Goal: Task Accomplishment & Management: Manage account settings

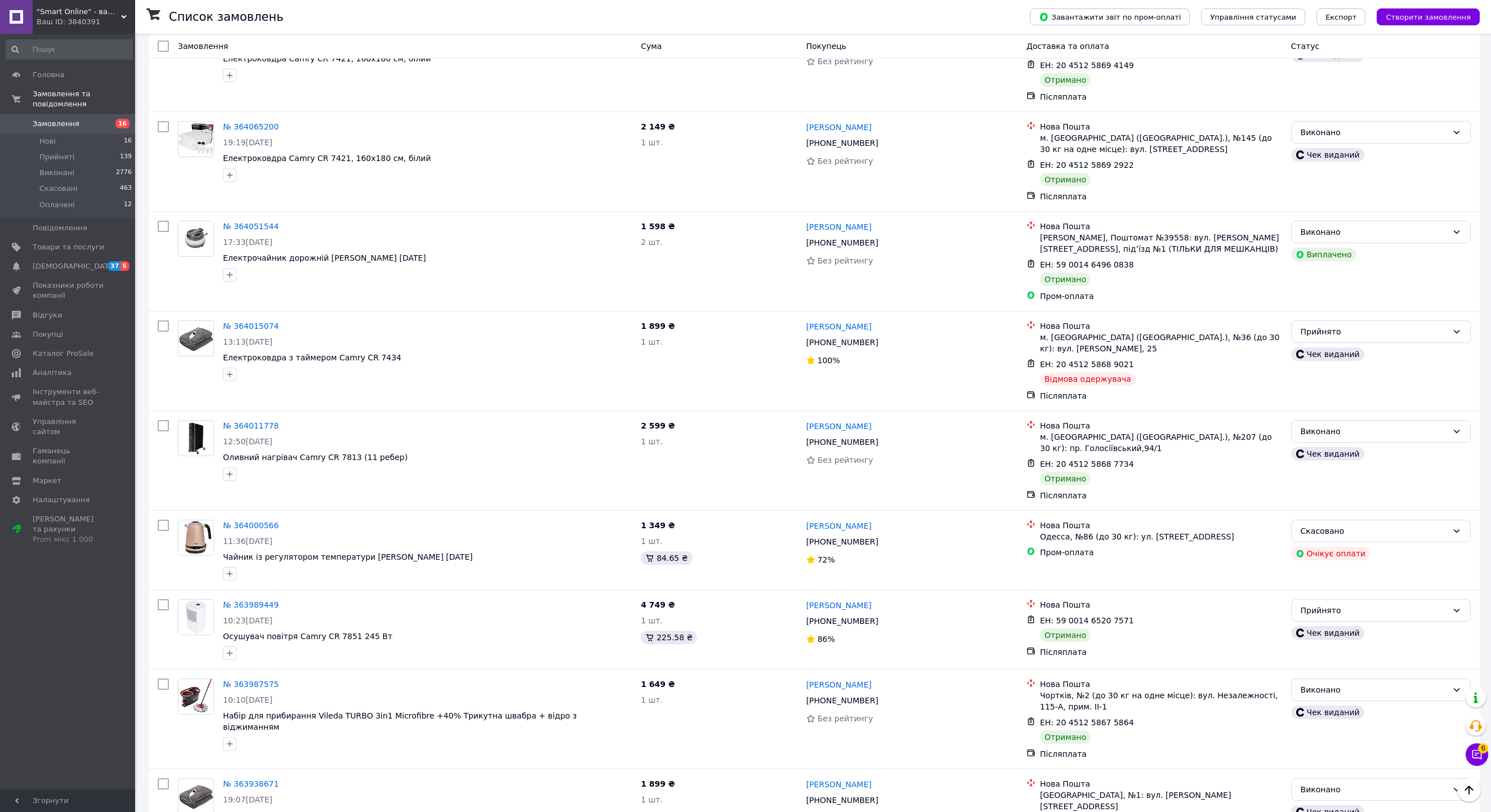
scroll to position [5459, 0]
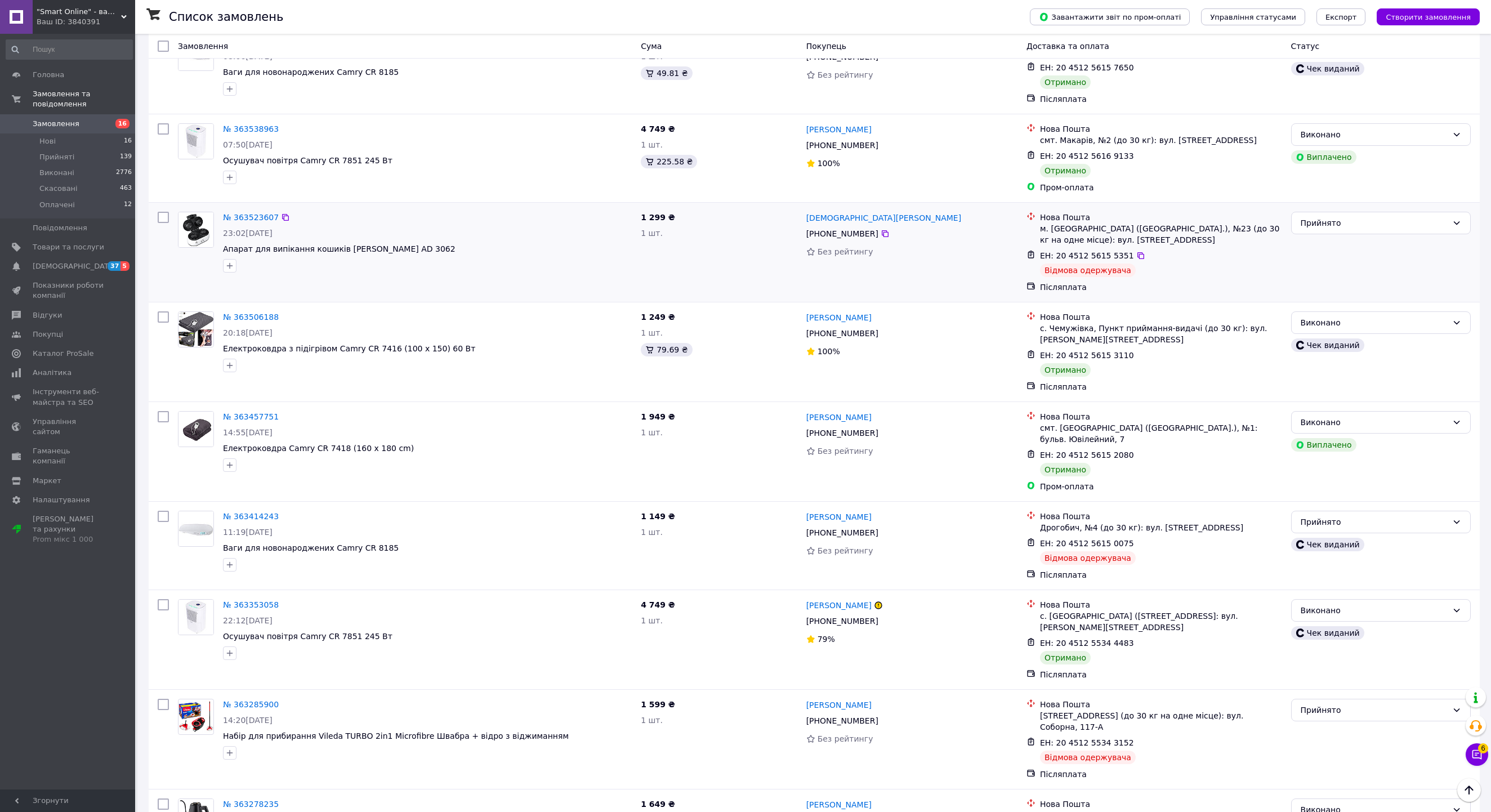
scroll to position [7946, 0]
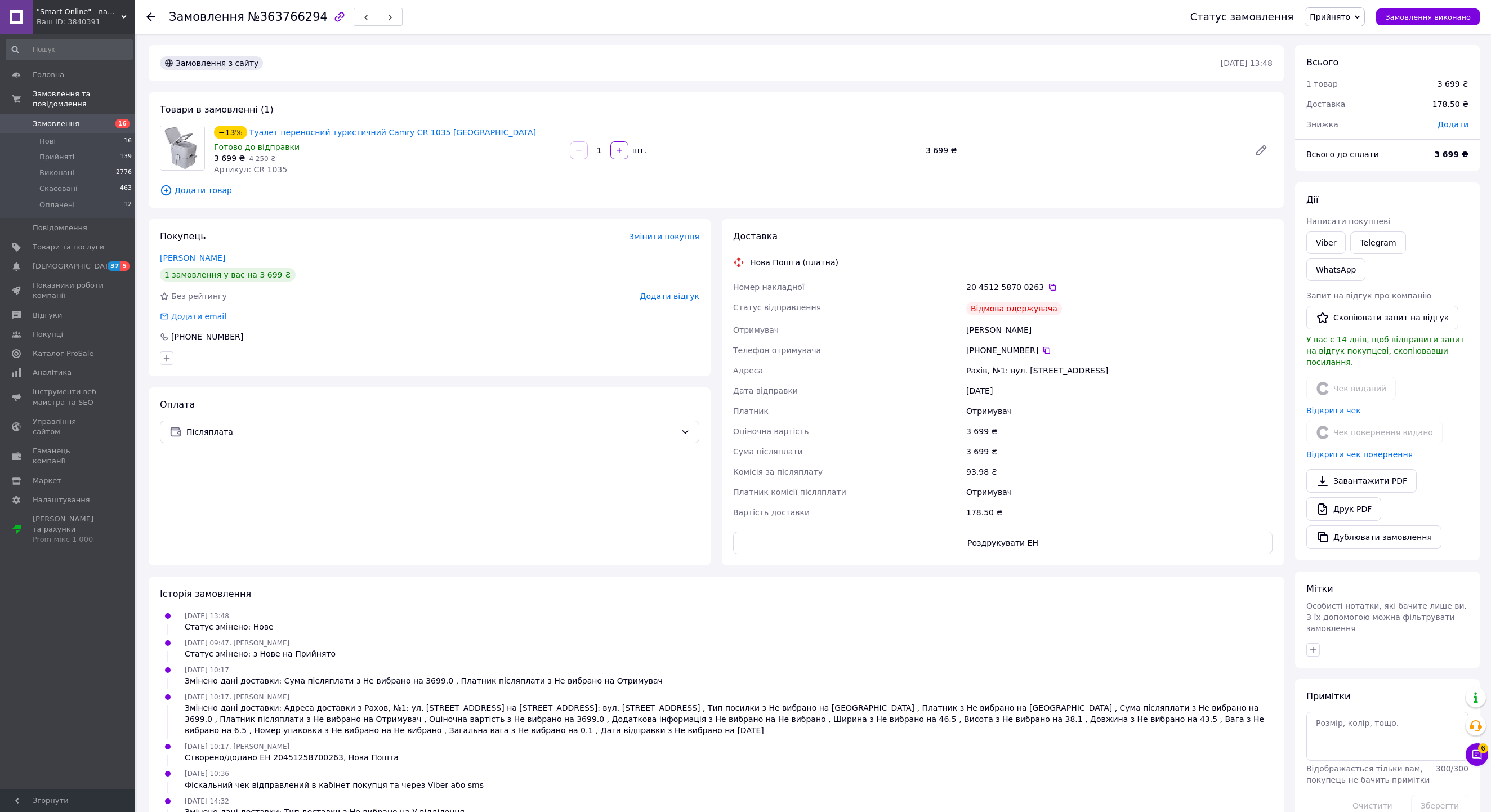
click at [149, 13] on icon at bounding box center [151, 16] width 9 height 9
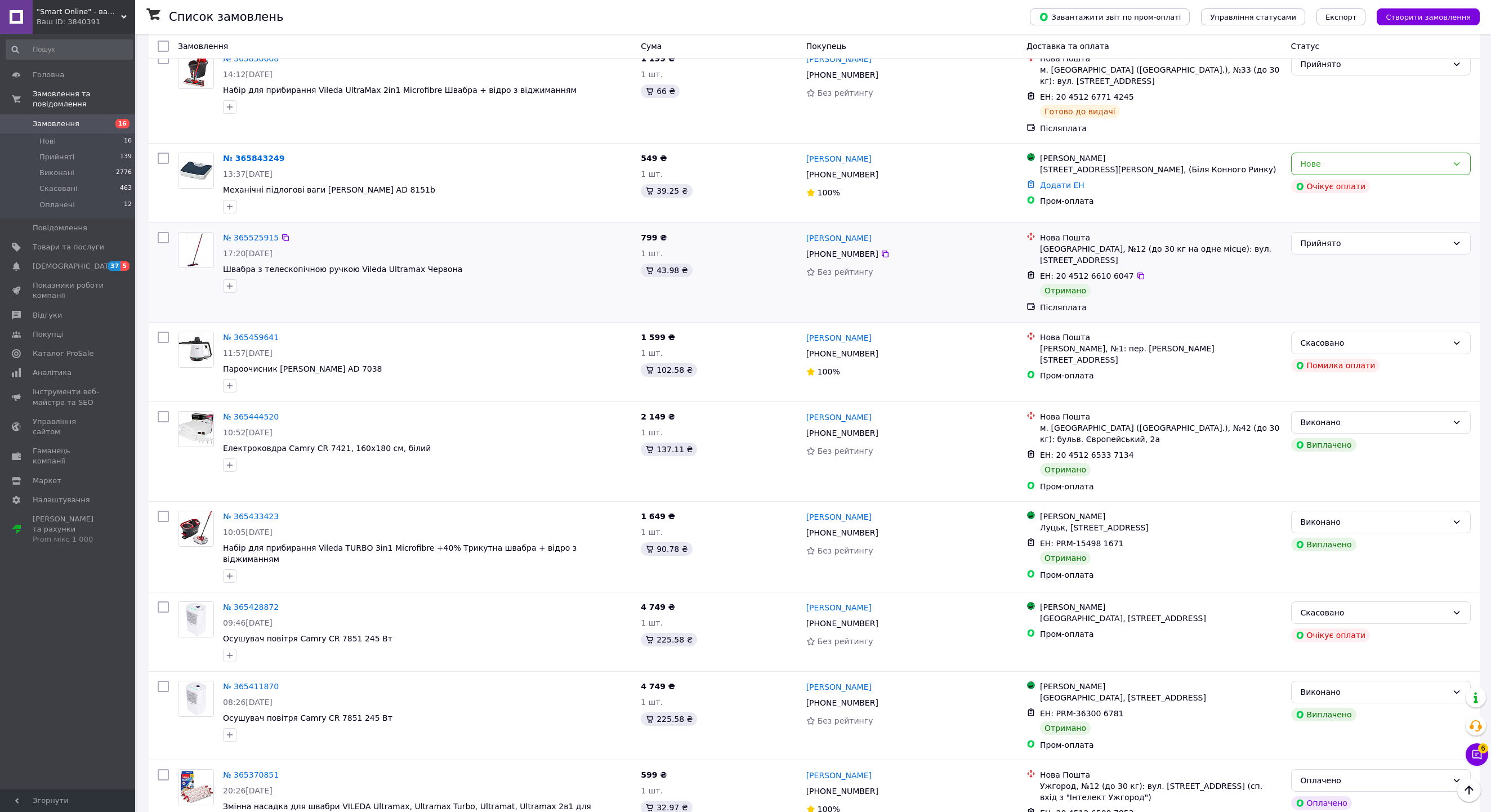
scroll to position [904, 0]
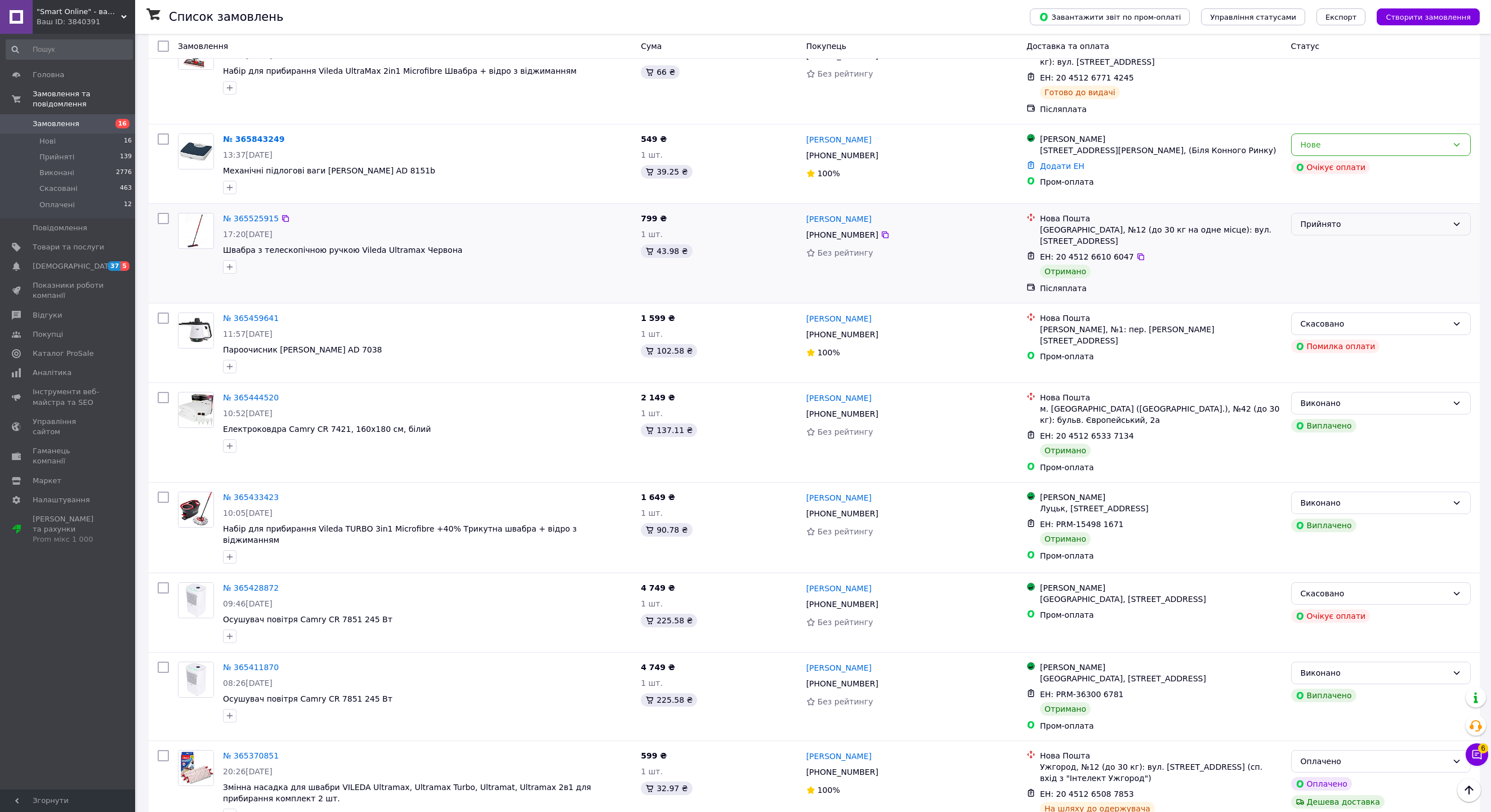
click at [1347, 230] on div "Прийнято" at bounding box center [1374, 224] width 147 height 12
click at [1350, 382] on li "Виконано" at bounding box center [1381, 382] width 179 height 20
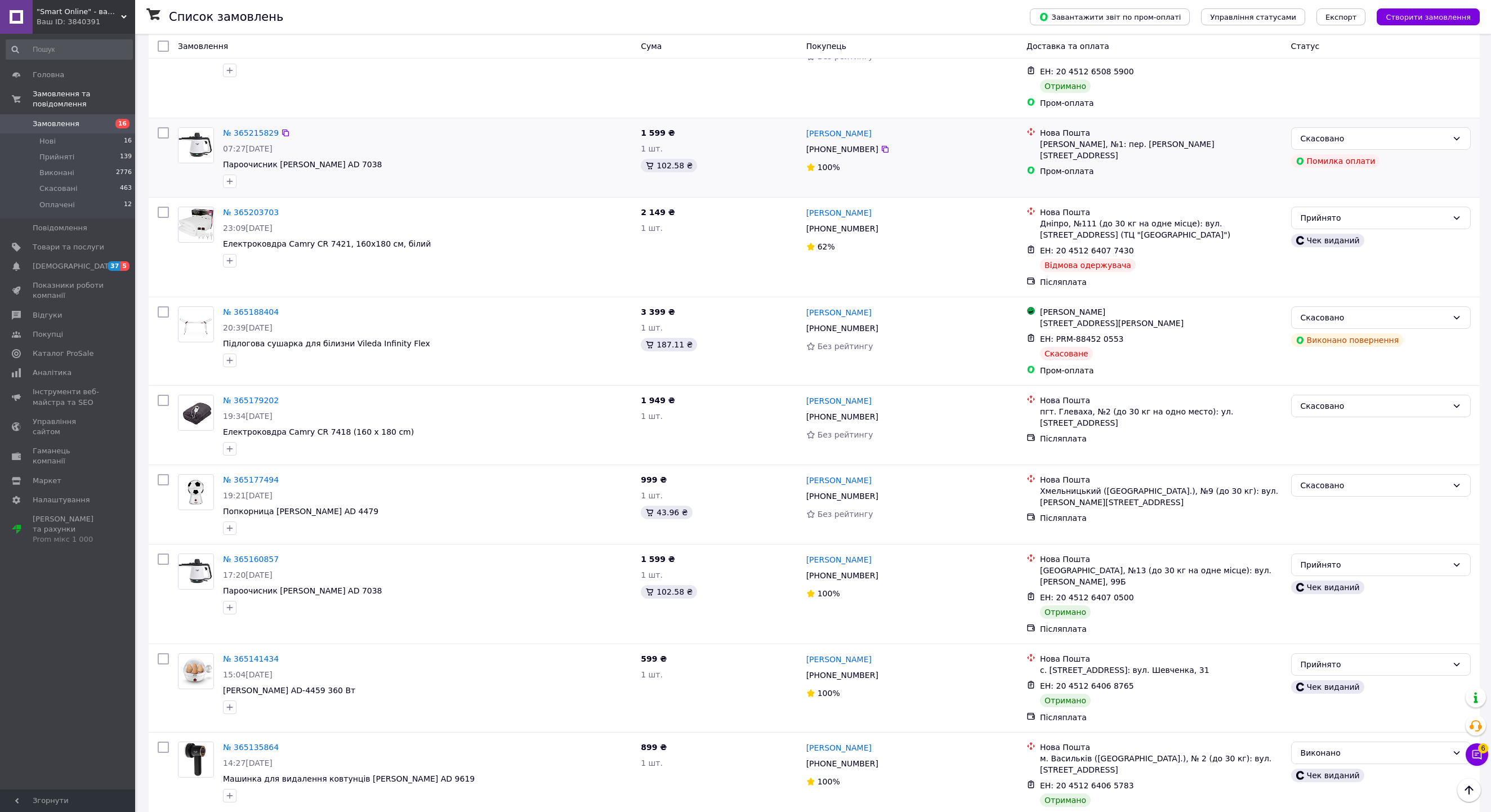
scroll to position [1739, 0]
click at [267, 215] on link "№ 365203703" at bounding box center [251, 211] width 56 height 9
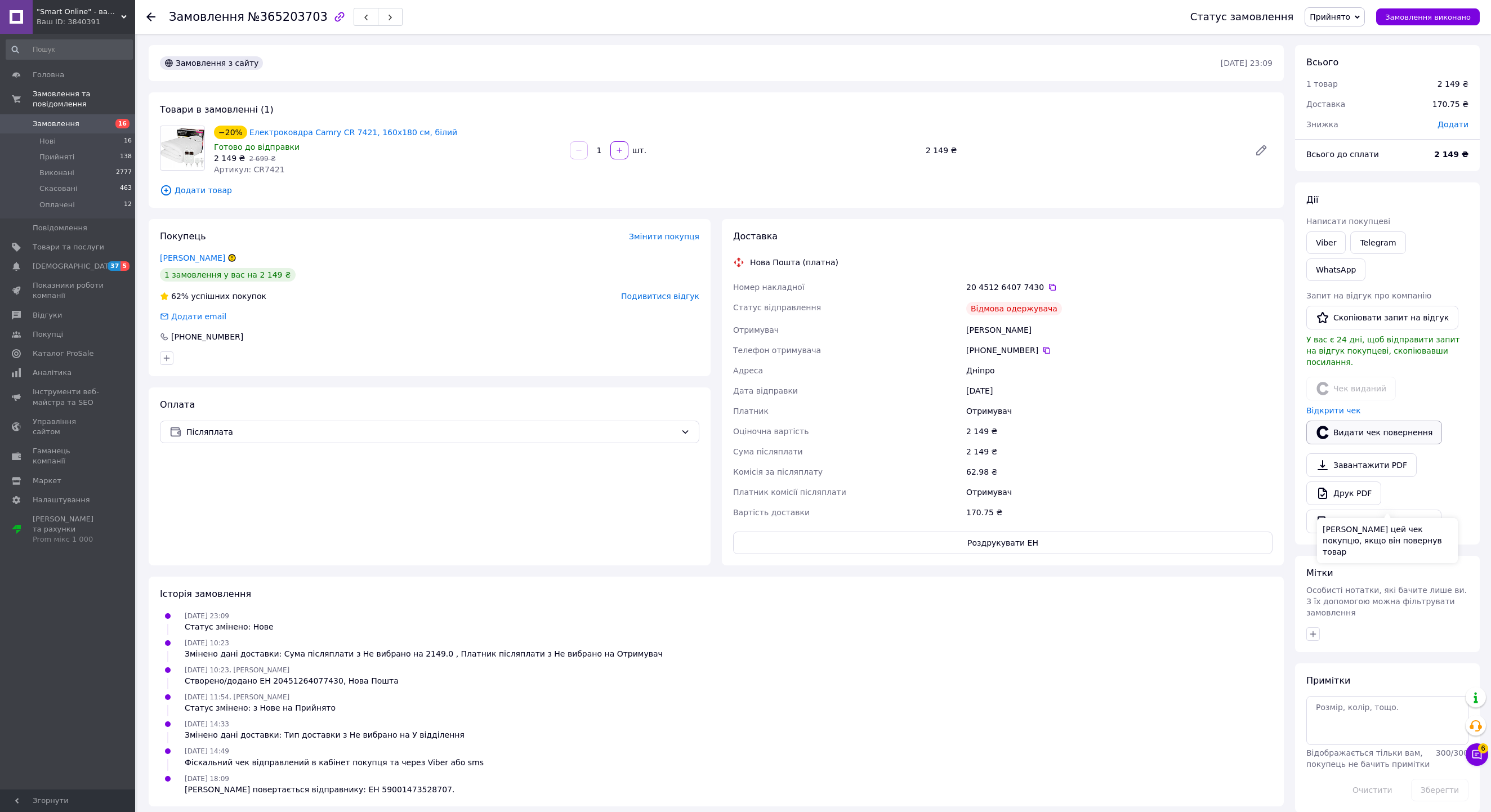
click at [1391, 444] on button "Видати чек повернення" at bounding box center [1374, 432] width 136 height 23
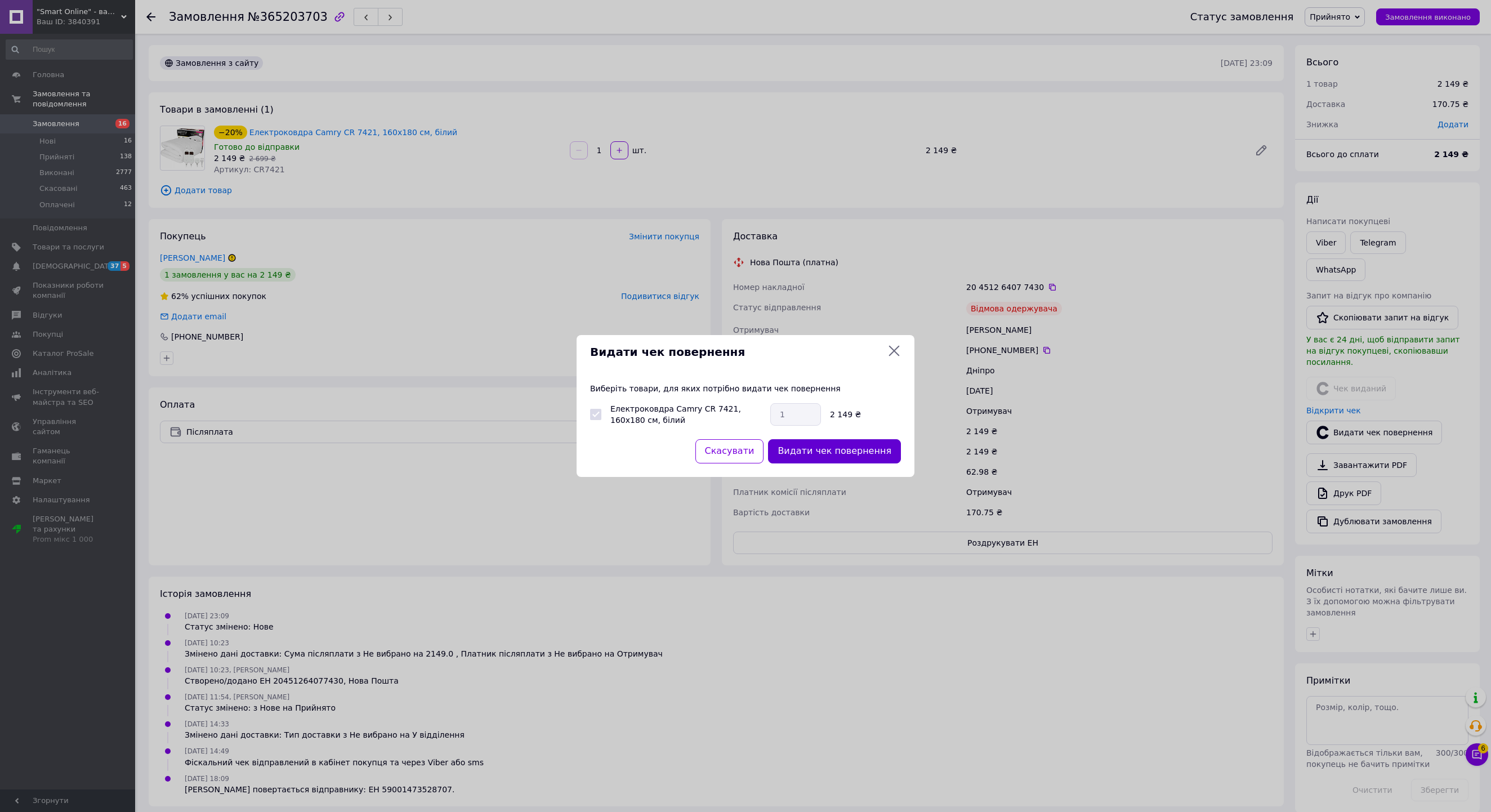
click at [810, 456] on button "Видати чек повернення" at bounding box center [835, 451] width 133 height 24
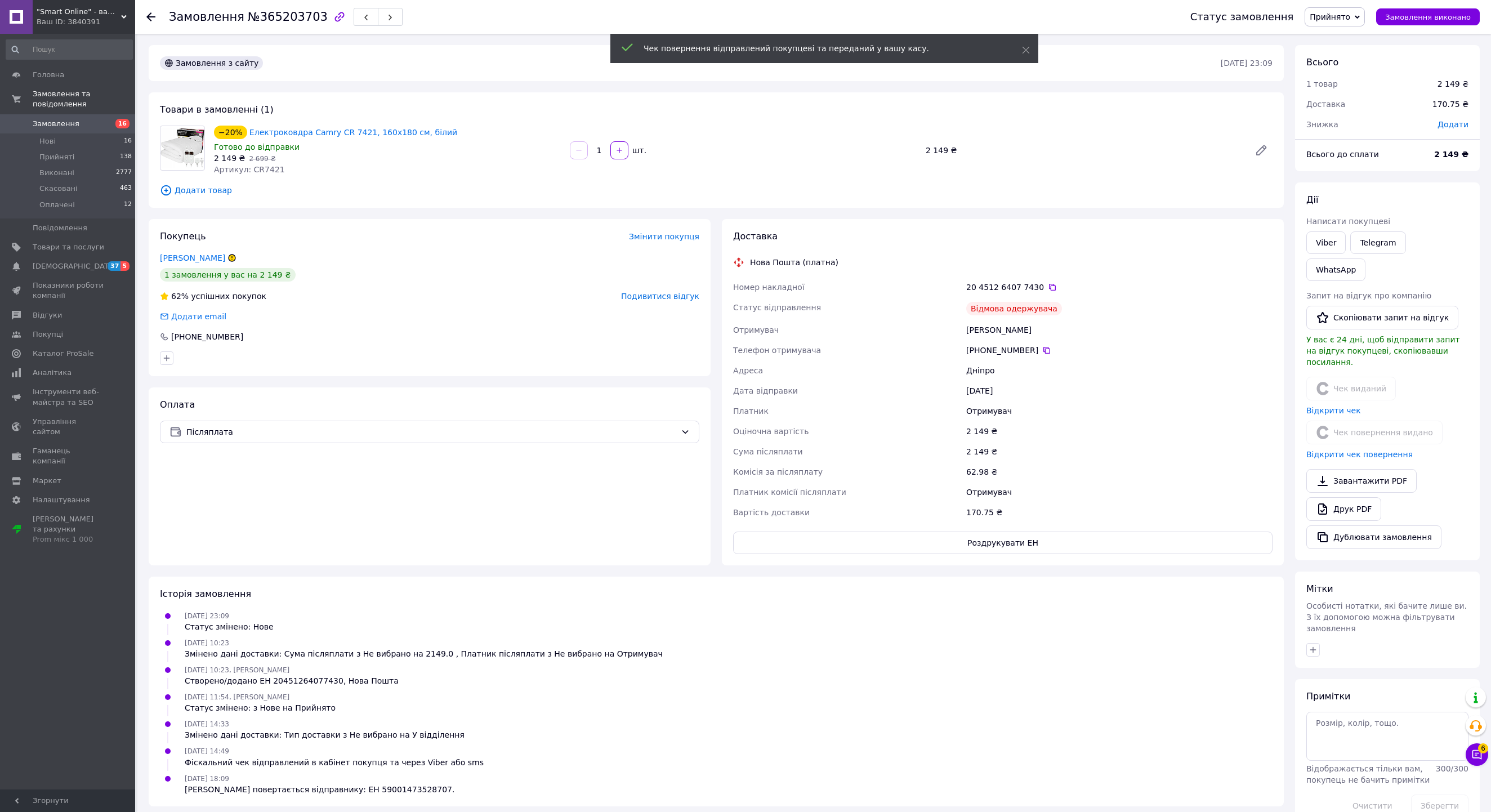
click at [148, 18] on use at bounding box center [151, 16] width 9 height 9
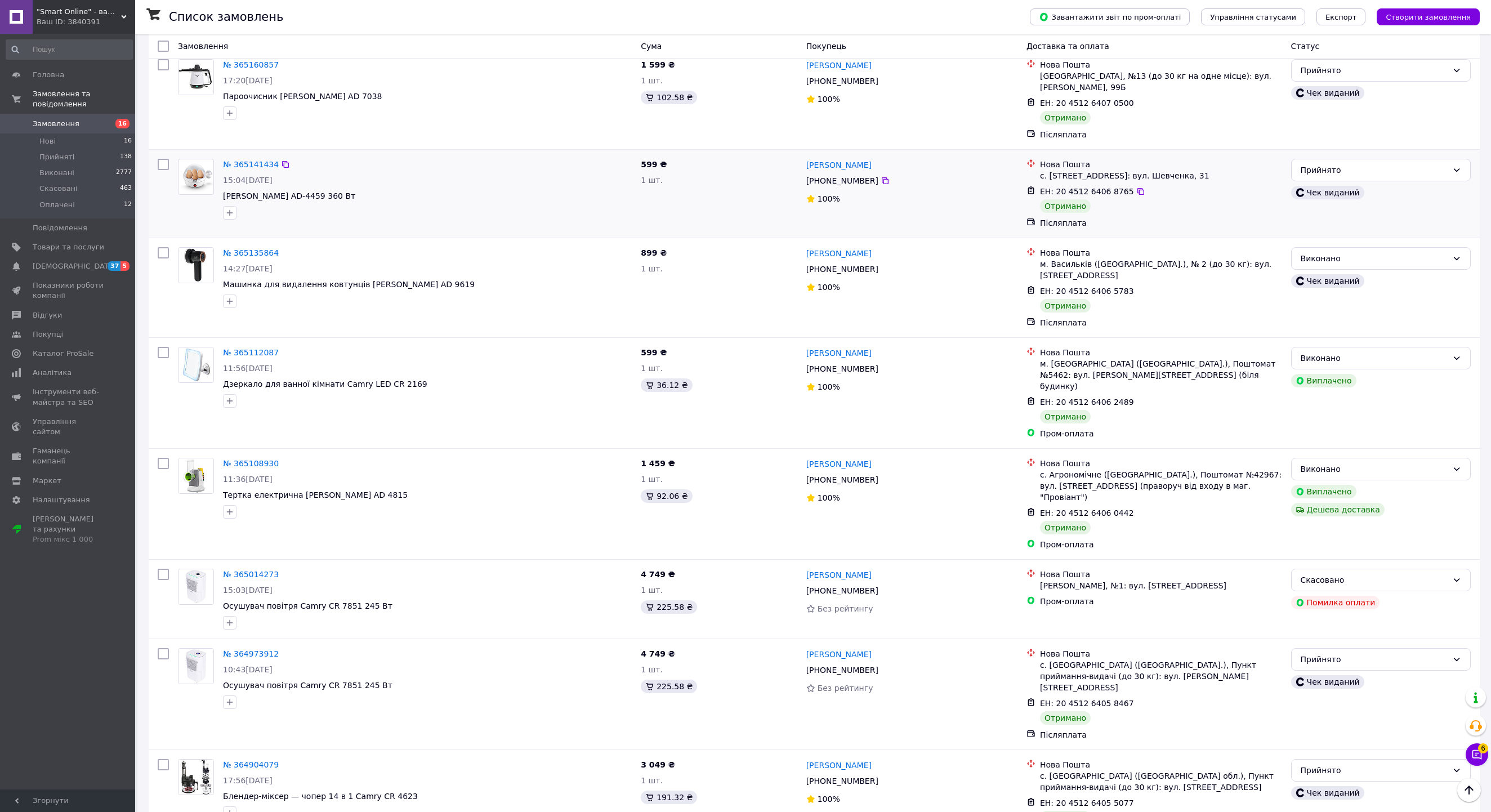
scroll to position [2250, 0]
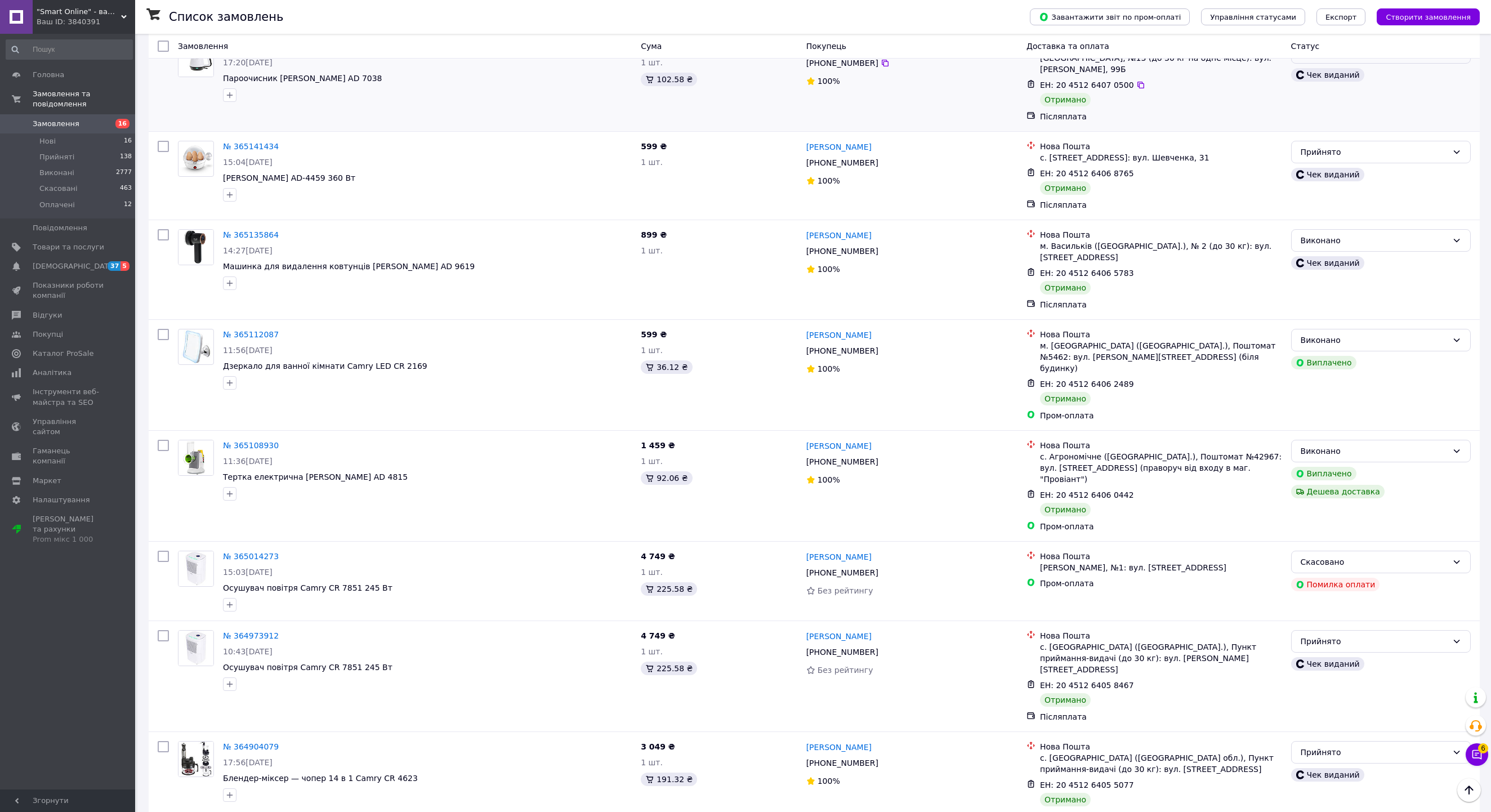
click at [1321, 59] on div "Прийнято" at bounding box center [1374, 52] width 147 height 12
click at [1342, 392] on li "Виконано" at bounding box center [1381, 386] width 179 height 20
click at [1343, 158] on div "Прийнято" at bounding box center [1374, 152] width 147 height 12
click at [1329, 501] on li "Виконано" at bounding box center [1381, 501] width 179 height 20
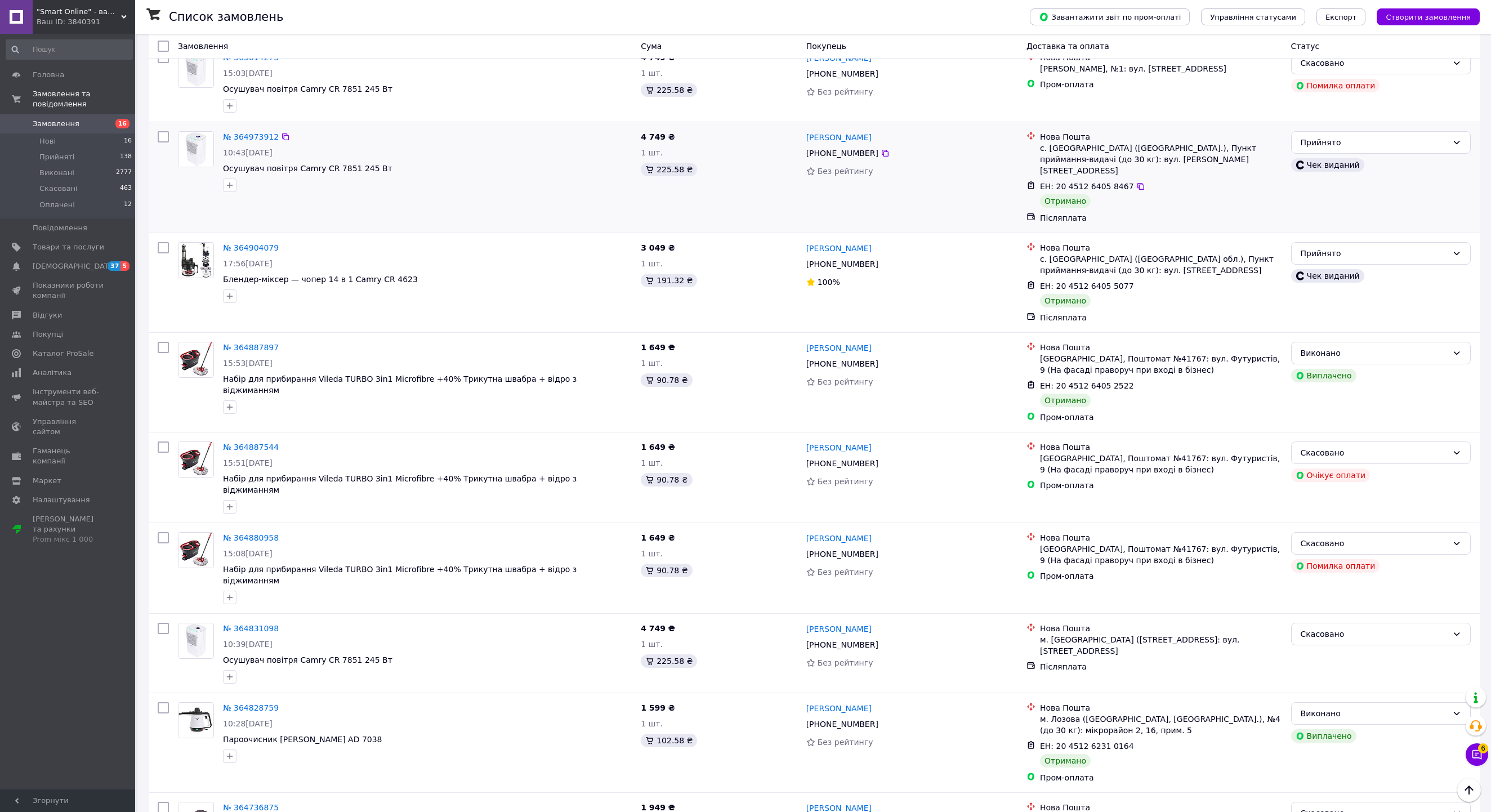
scroll to position [2784, 0]
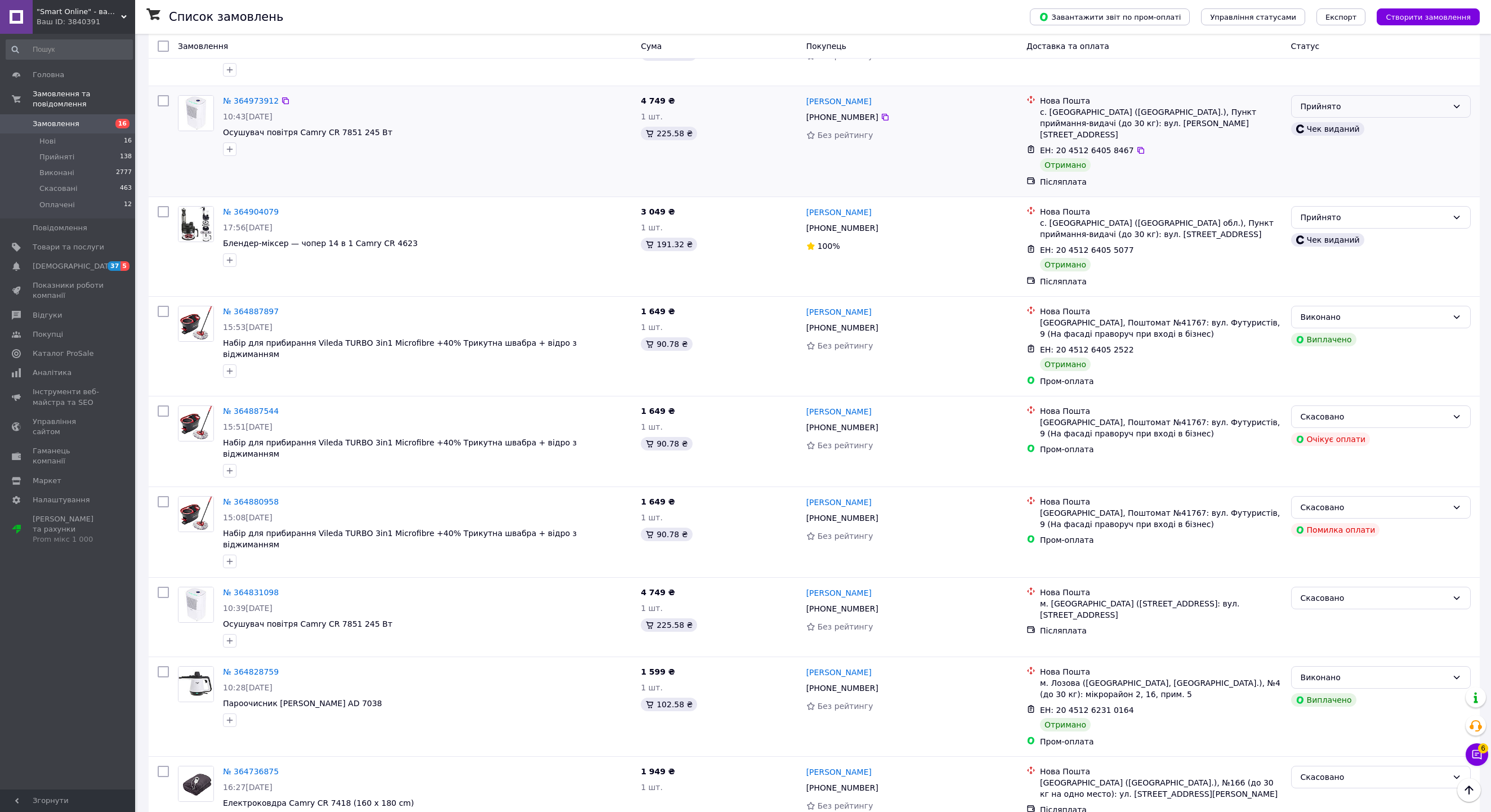
click at [1362, 112] on div "Прийнято" at bounding box center [1374, 106] width 147 height 12
click at [1331, 510] on li "Виконано" at bounding box center [1381, 508] width 179 height 20
click at [1349, 224] on div "Прийнято" at bounding box center [1374, 217] width 147 height 12
click at [1316, 633] on li "Виконано" at bounding box center [1381, 635] width 179 height 20
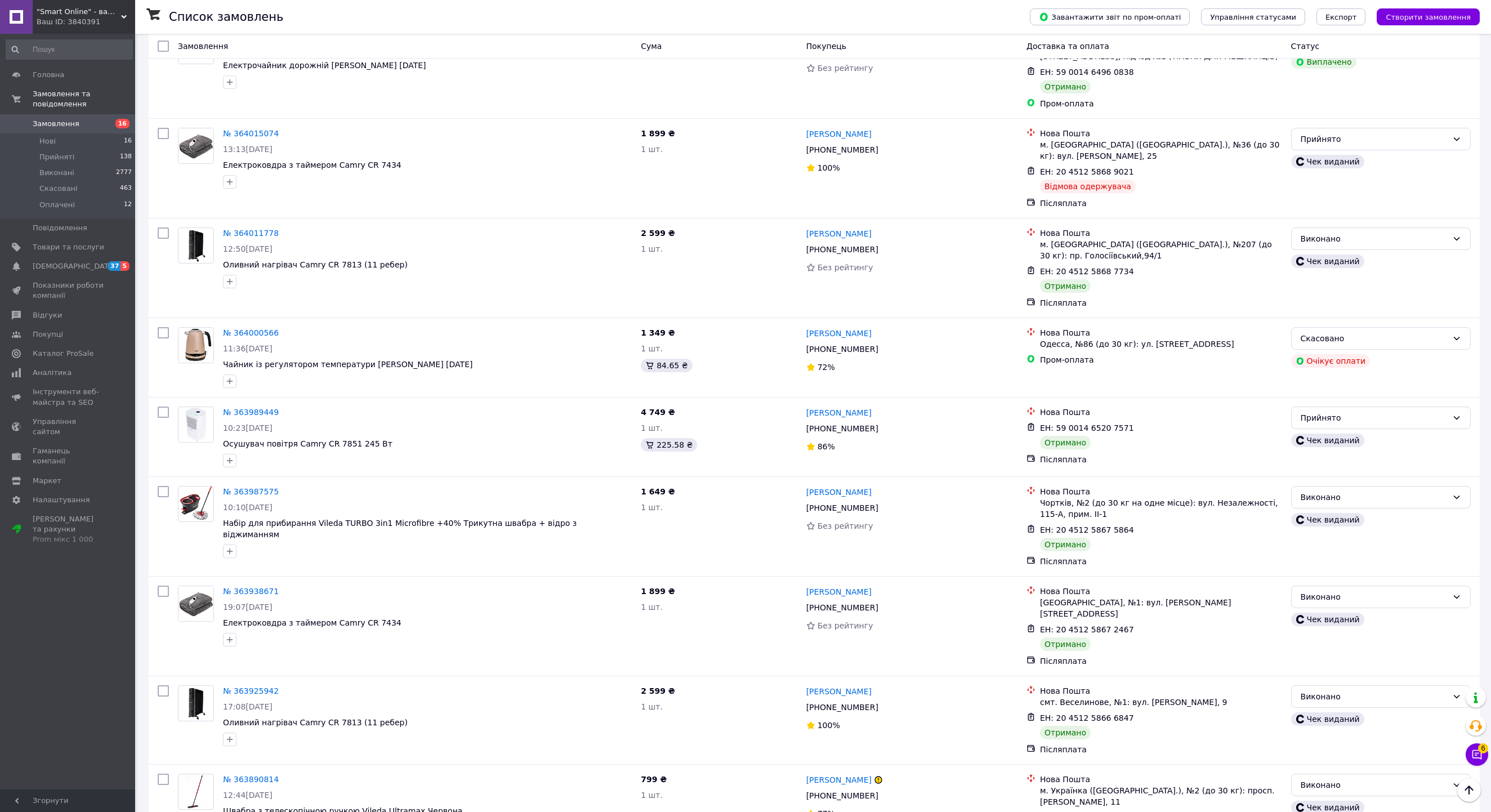
scroll to position [5640, 0]
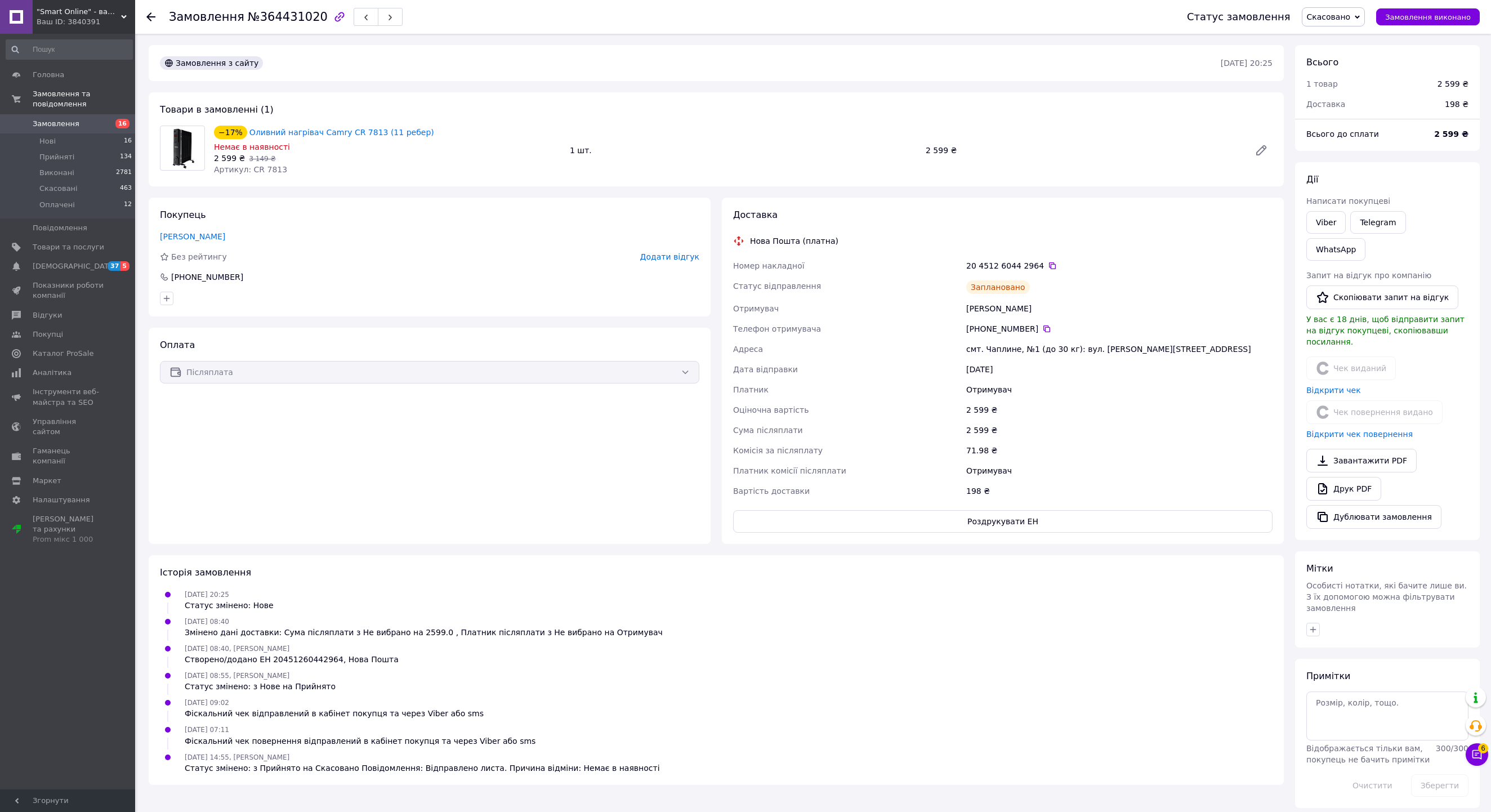
click at [150, 13] on use at bounding box center [151, 16] width 9 height 9
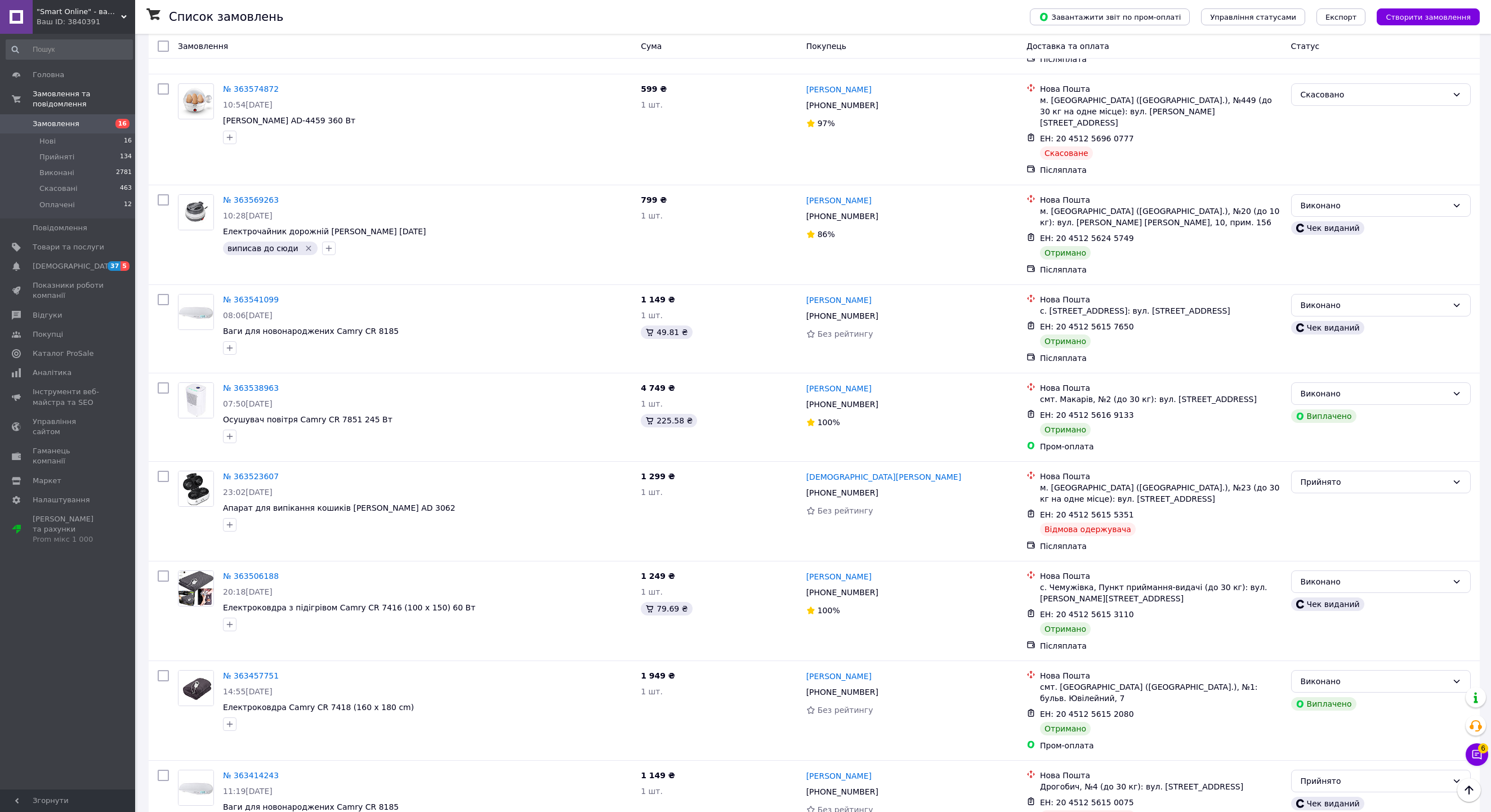
scroll to position [7704, 0]
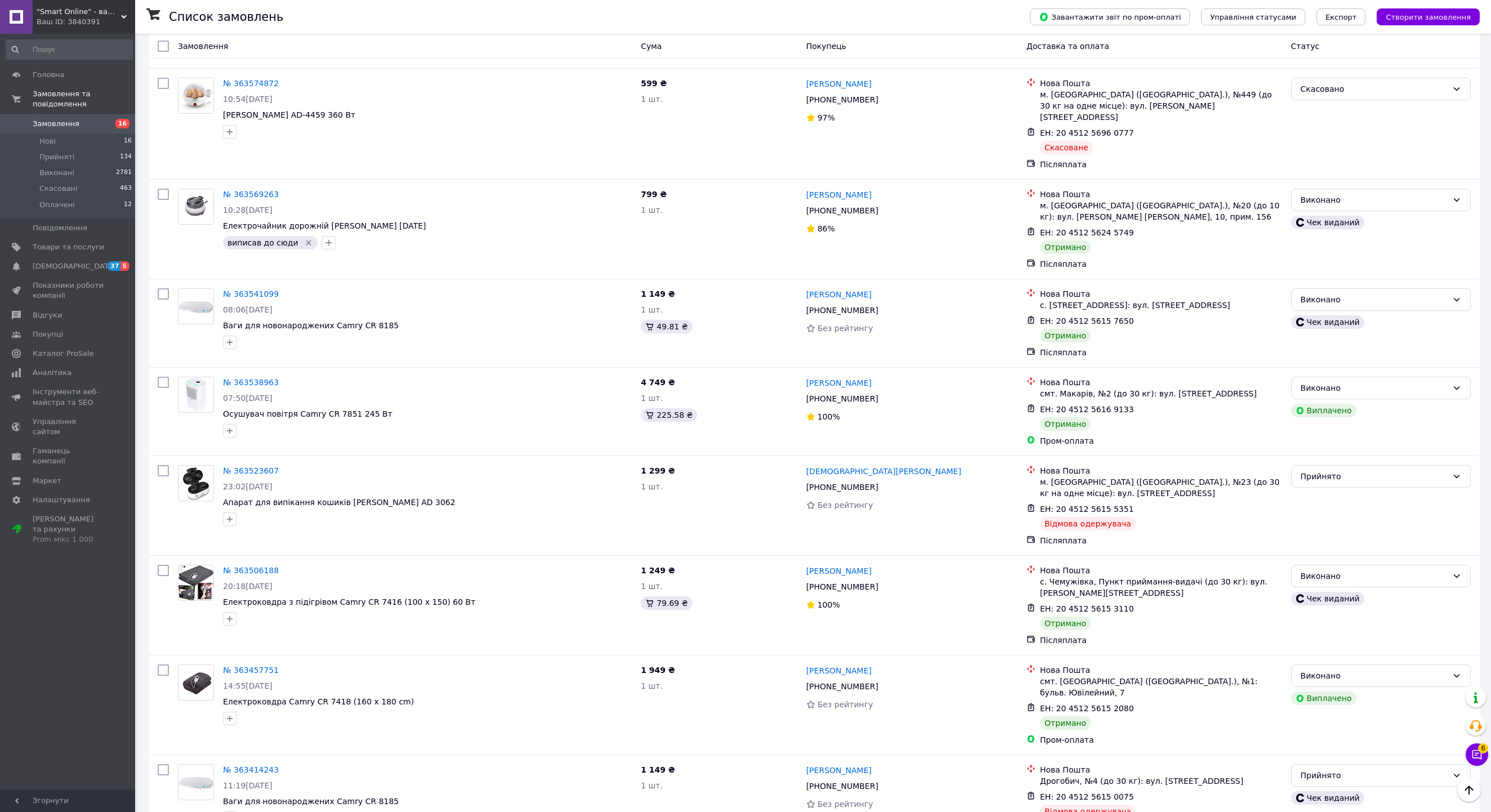
click at [1356, 438] on li "Виконано" at bounding box center [1381, 440] width 179 height 20
click at [1346, 338] on li "Виконано" at bounding box center [1381, 340] width 179 height 20
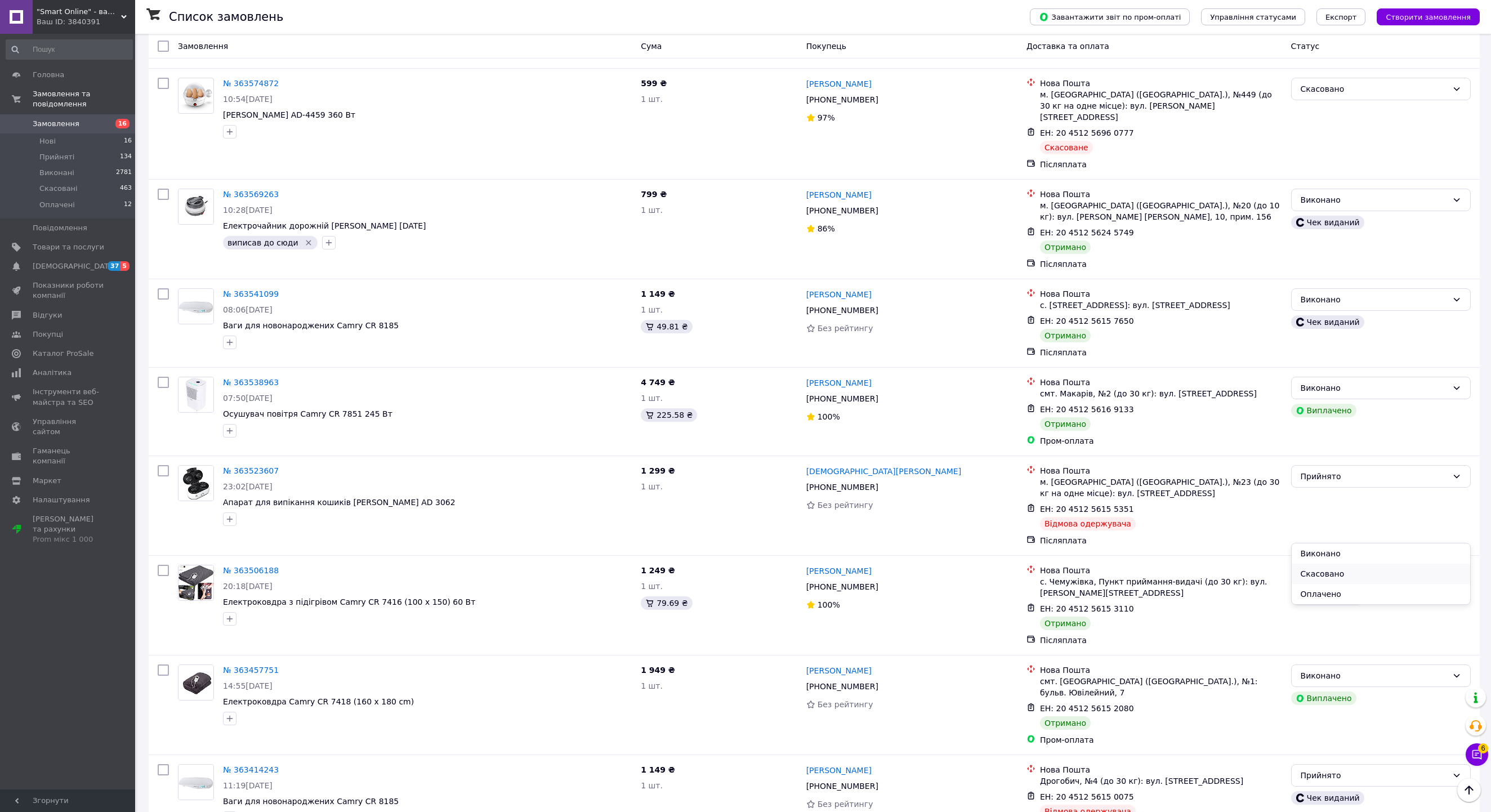
click at [1347, 575] on li "Скасовано" at bounding box center [1381, 574] width 179 height 20
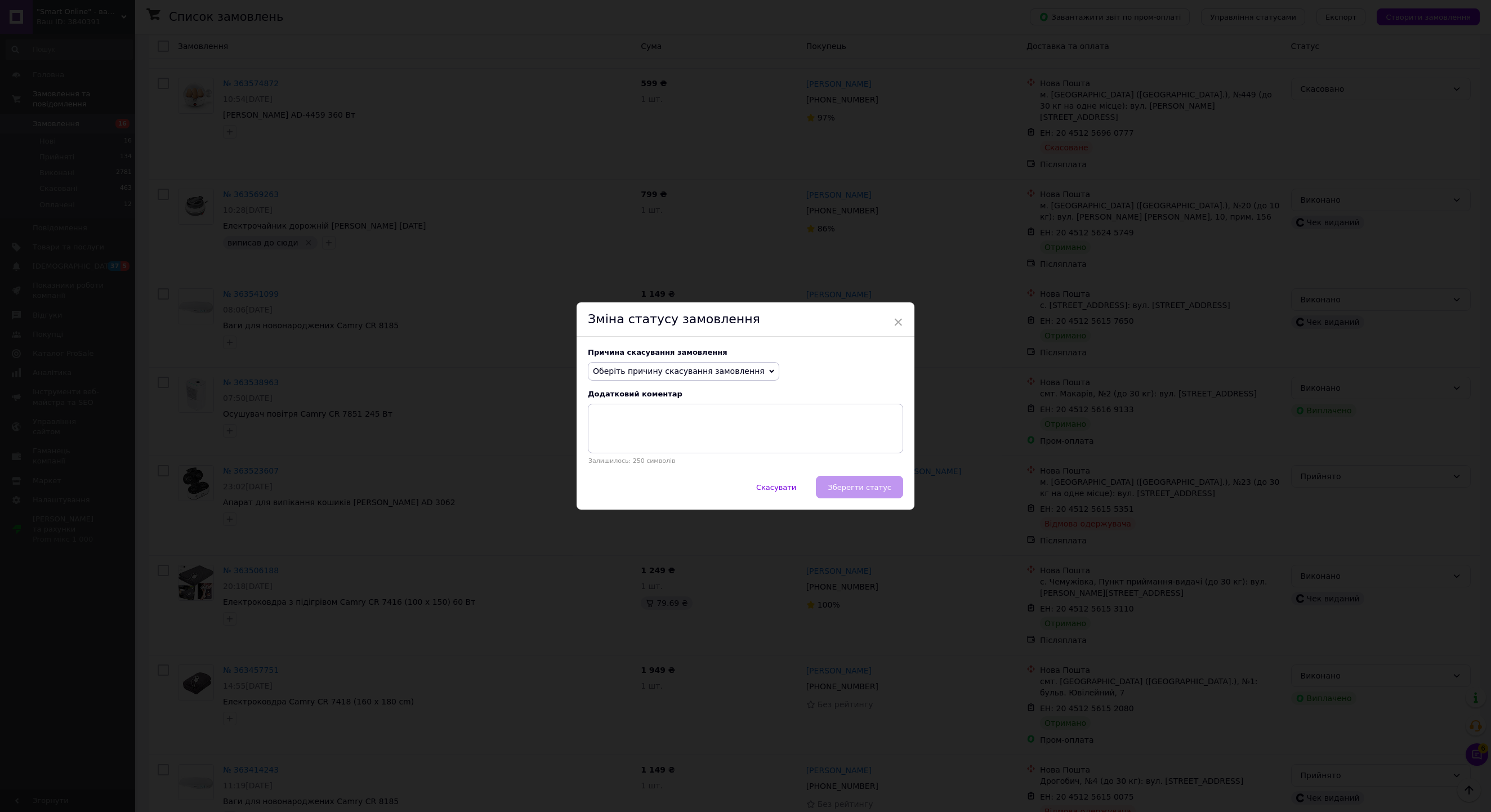
click at [758, 367] on span "Оберіть причину скасування замовлення" at bounding box center [679, 371] width 172 height 9
click at [697, 448] on li "На прохання покупця" at bounding box center [683, 441] width 190 height 16
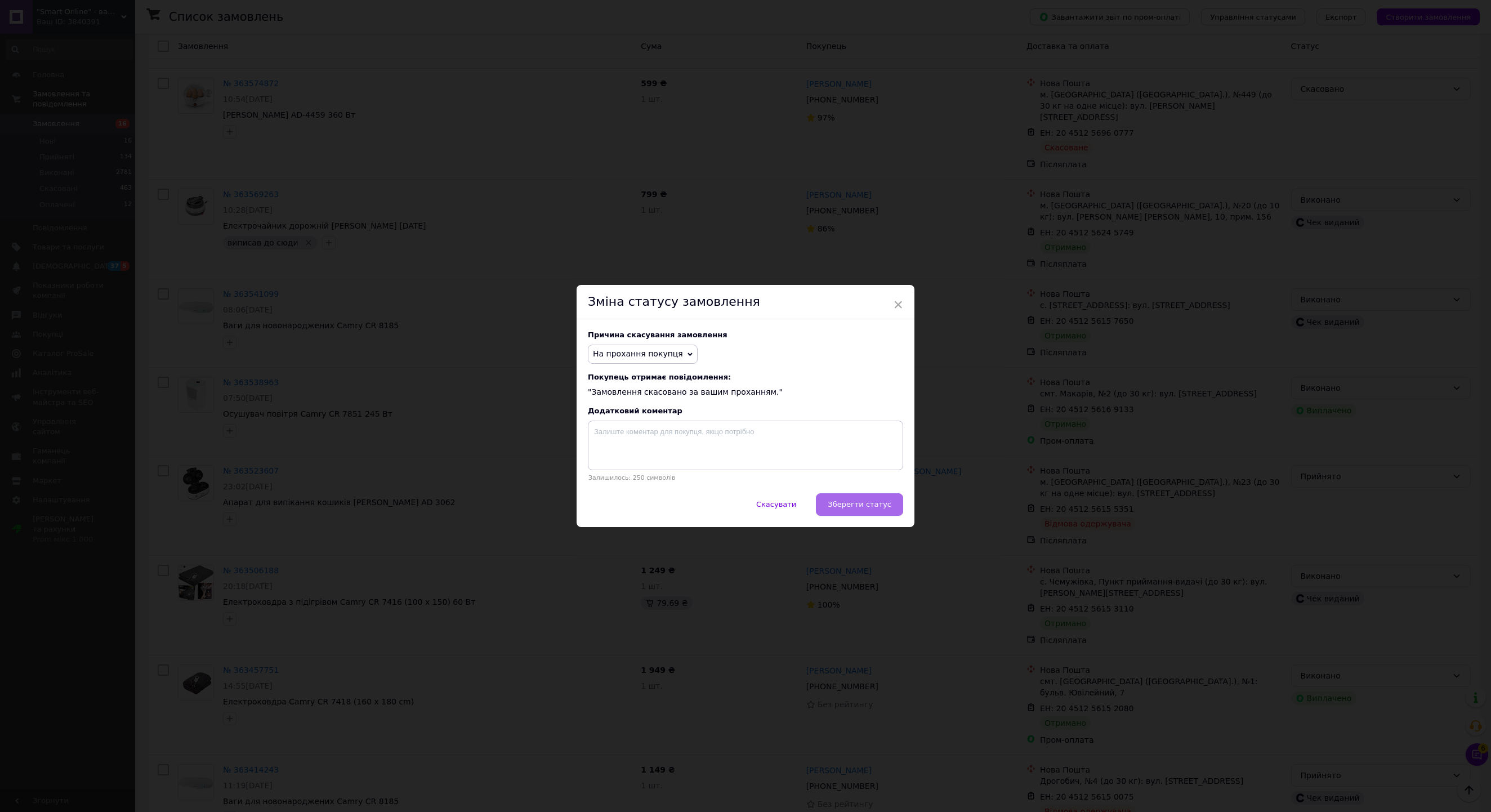
click at [828, 508] on span "Зберегти статус" at bounding box center [860, 504] width 64 height 8
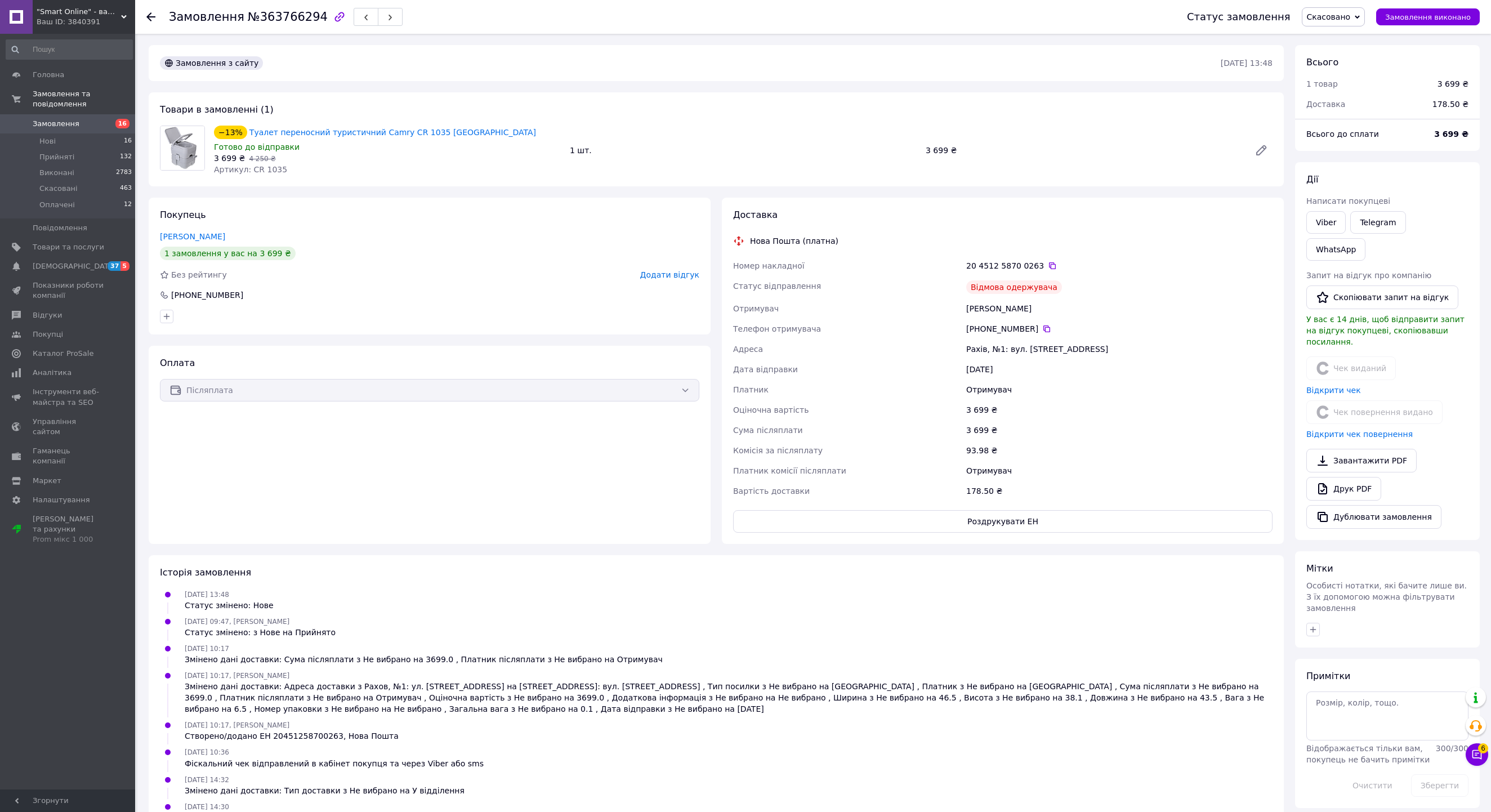
click at [151, 19] on icon at bounding box center [151, 16] width 9 height 9
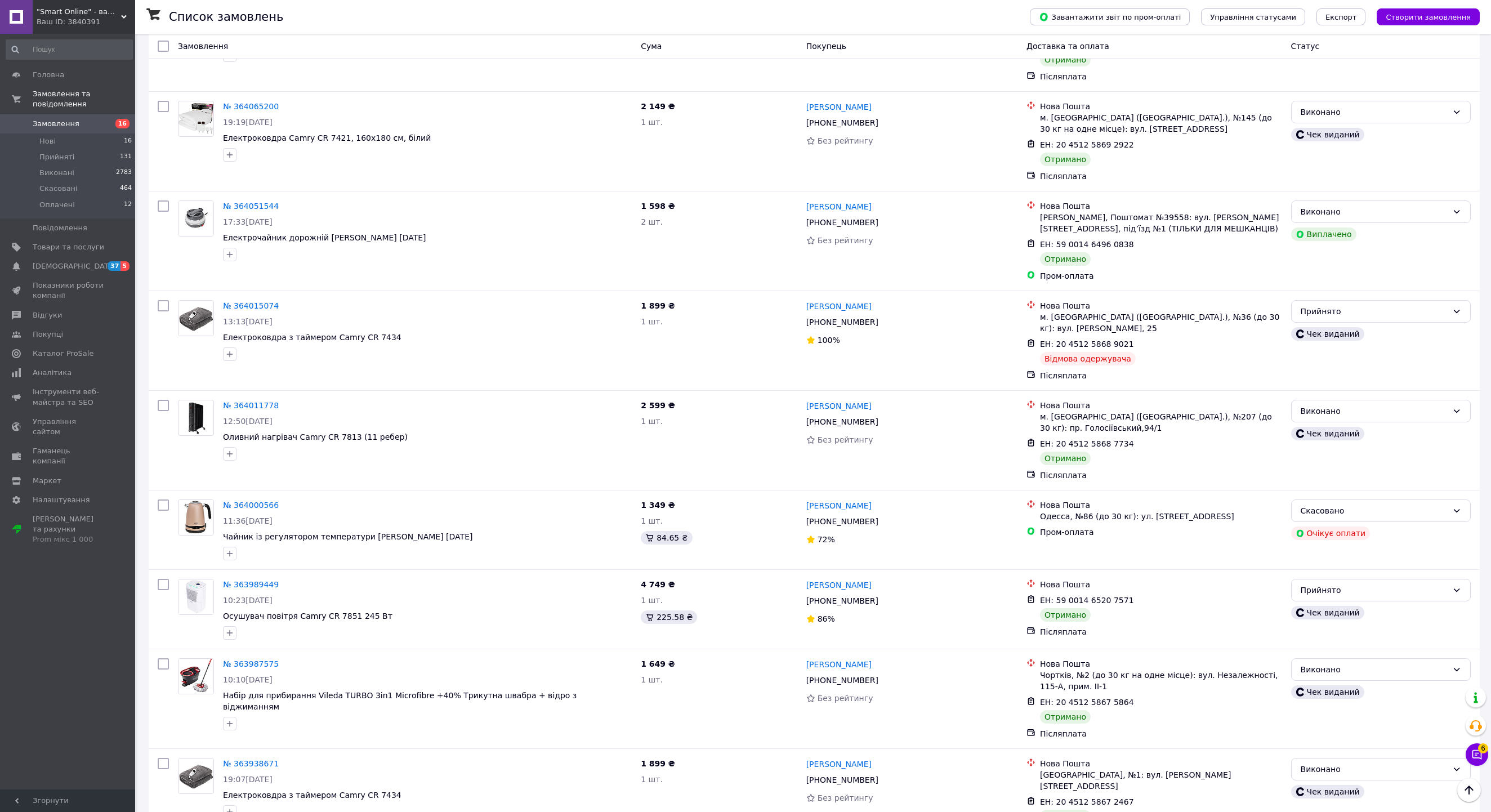
scroll to position [5472, 0]
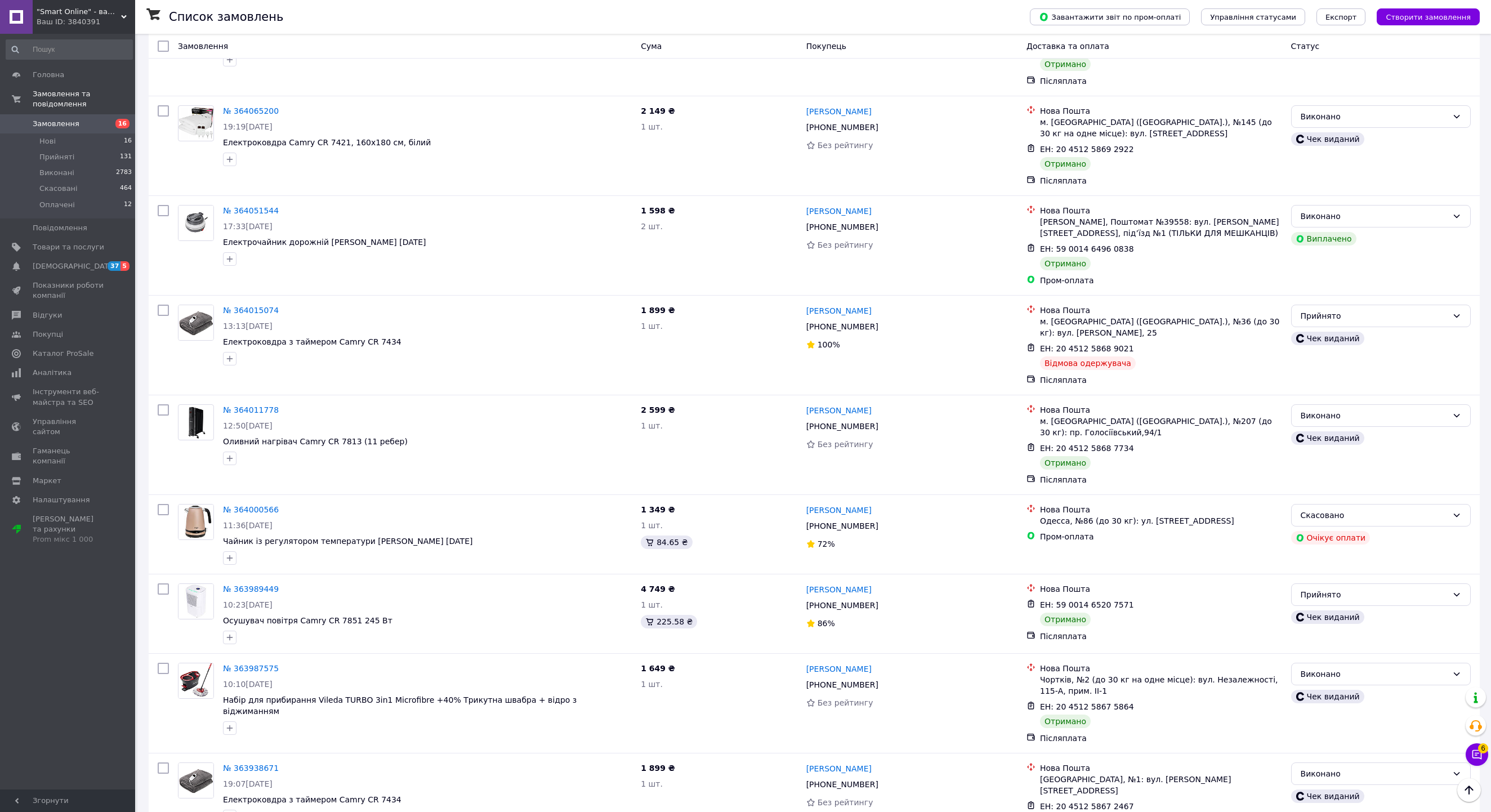
click at [1367, 606] on li "Виконано" at bounding box center [1381, 607] width 179 height 20
click at [1342, 481] on li "Виконано" at bounding box center [1381, 480] width 179 height 20
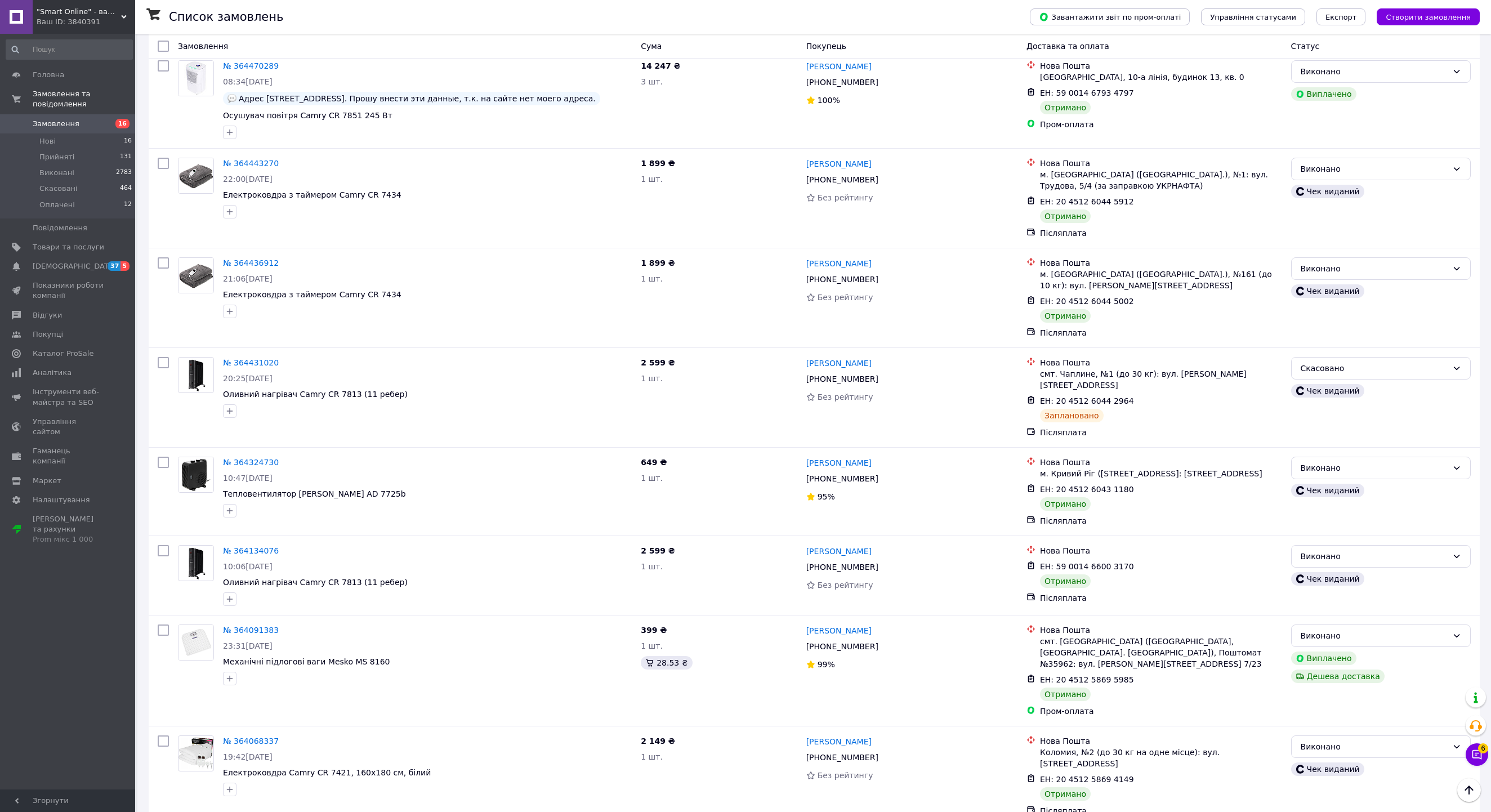
scroll to position [4733, 0]
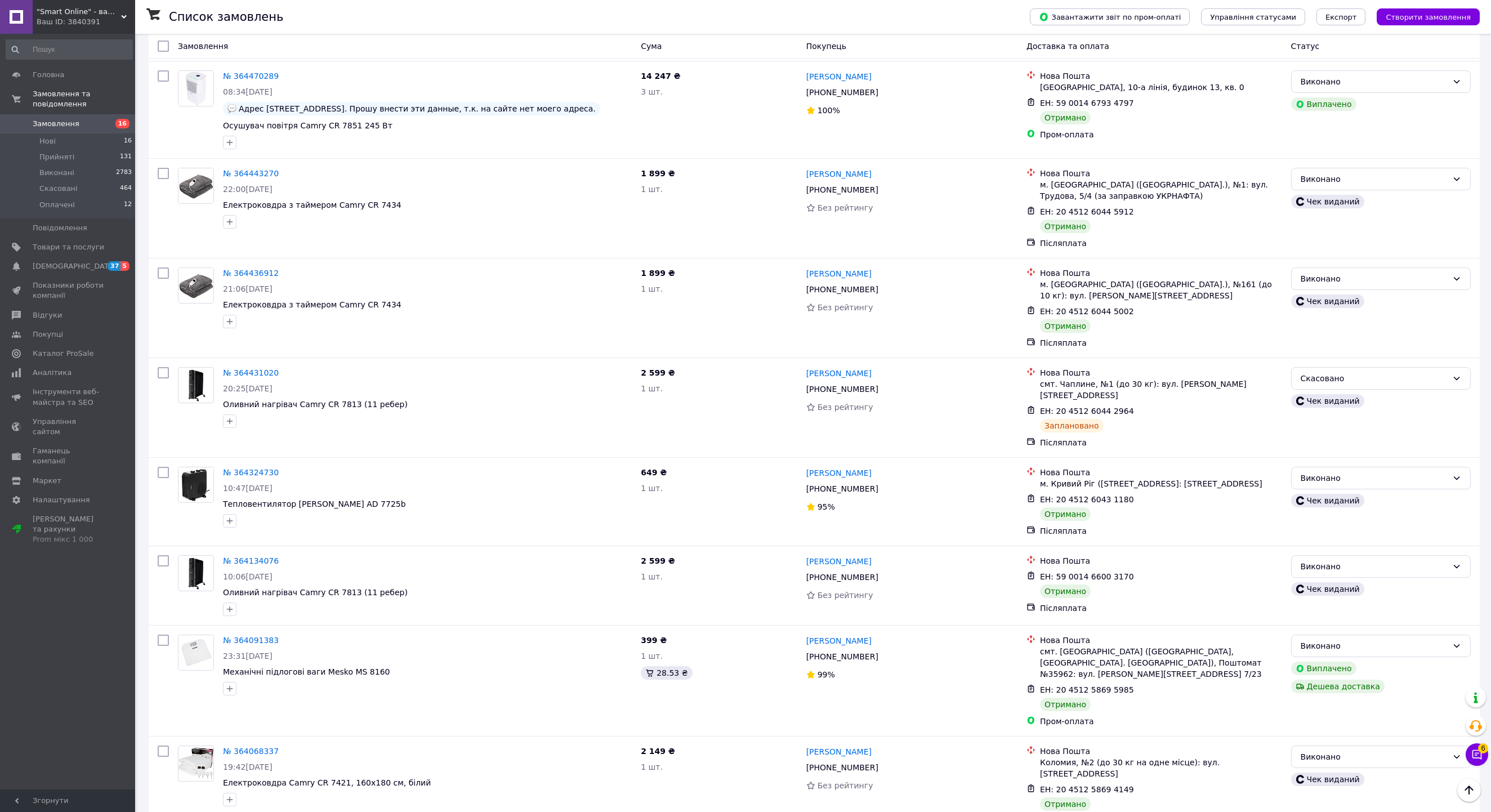
click at [1332, 313] on li "Виконано" at bounding box center [1381, 317] width 179 height 20
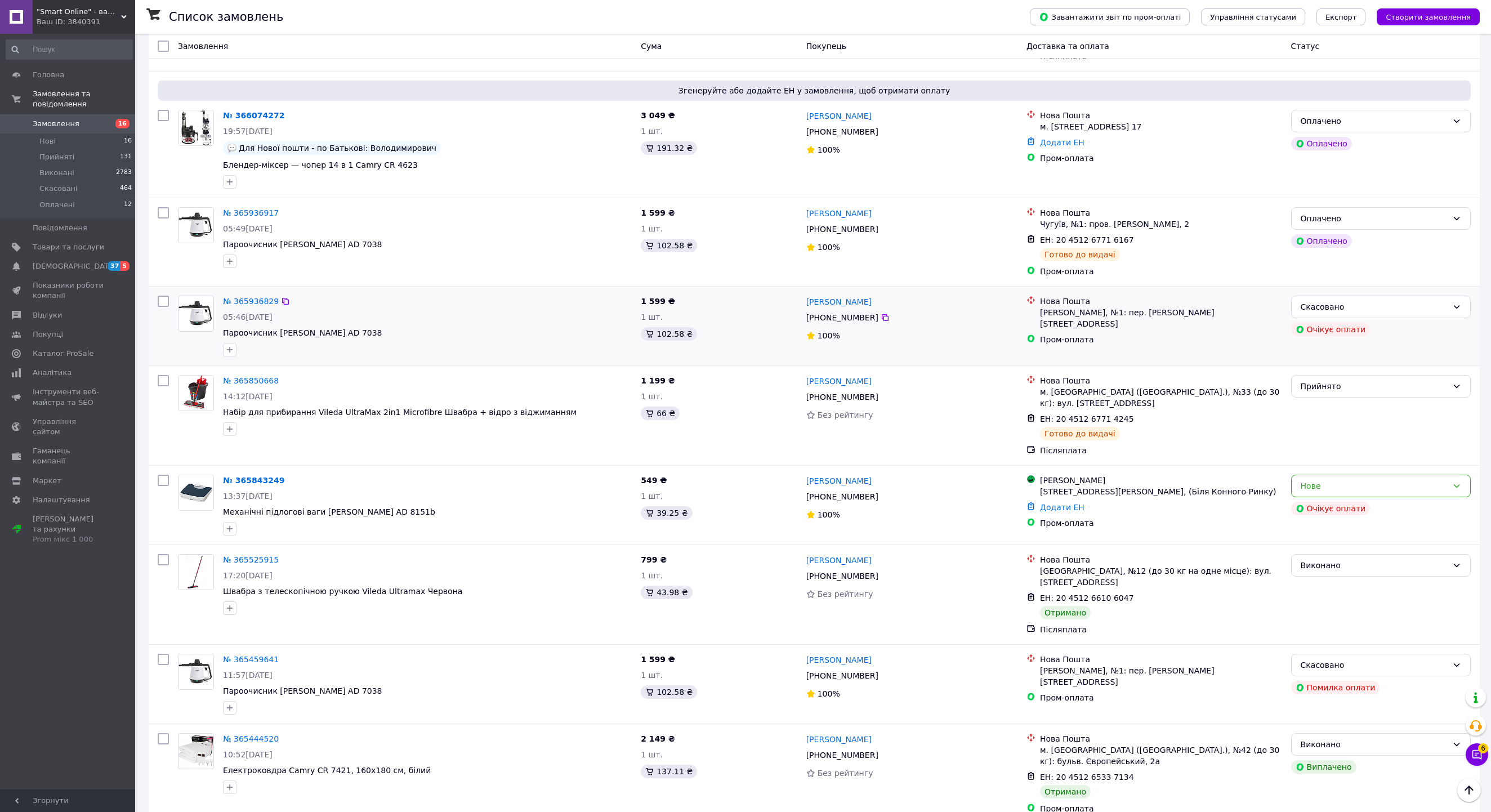
scroll to position [553, 0]
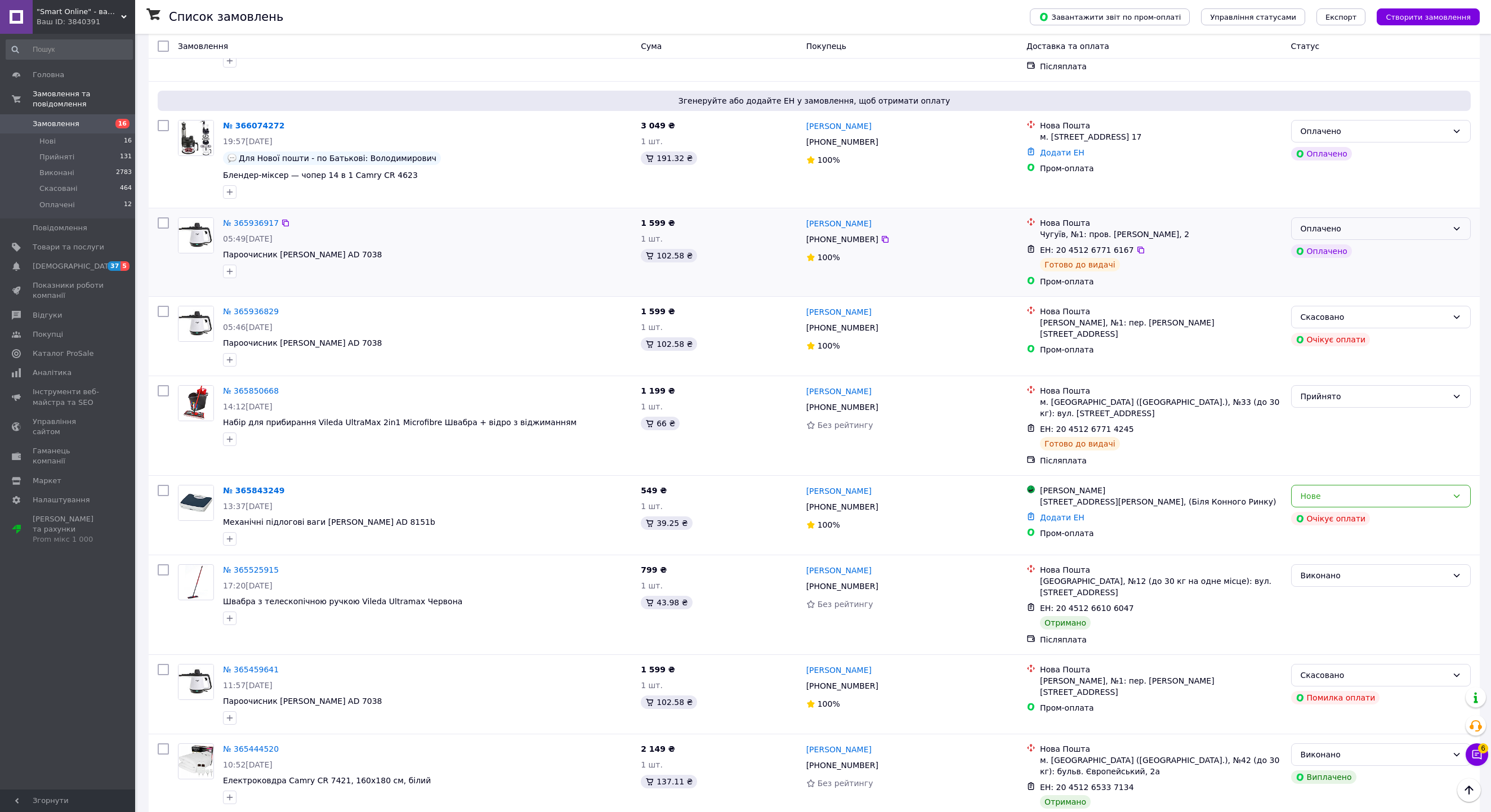
click at [1370, 235] on div "Оплачено" at bounding box center [1374, 228] width 147 height 12
click at [1345, 339] on li "Прийнято" at bounding box center [1381, 336] width 179 height 20
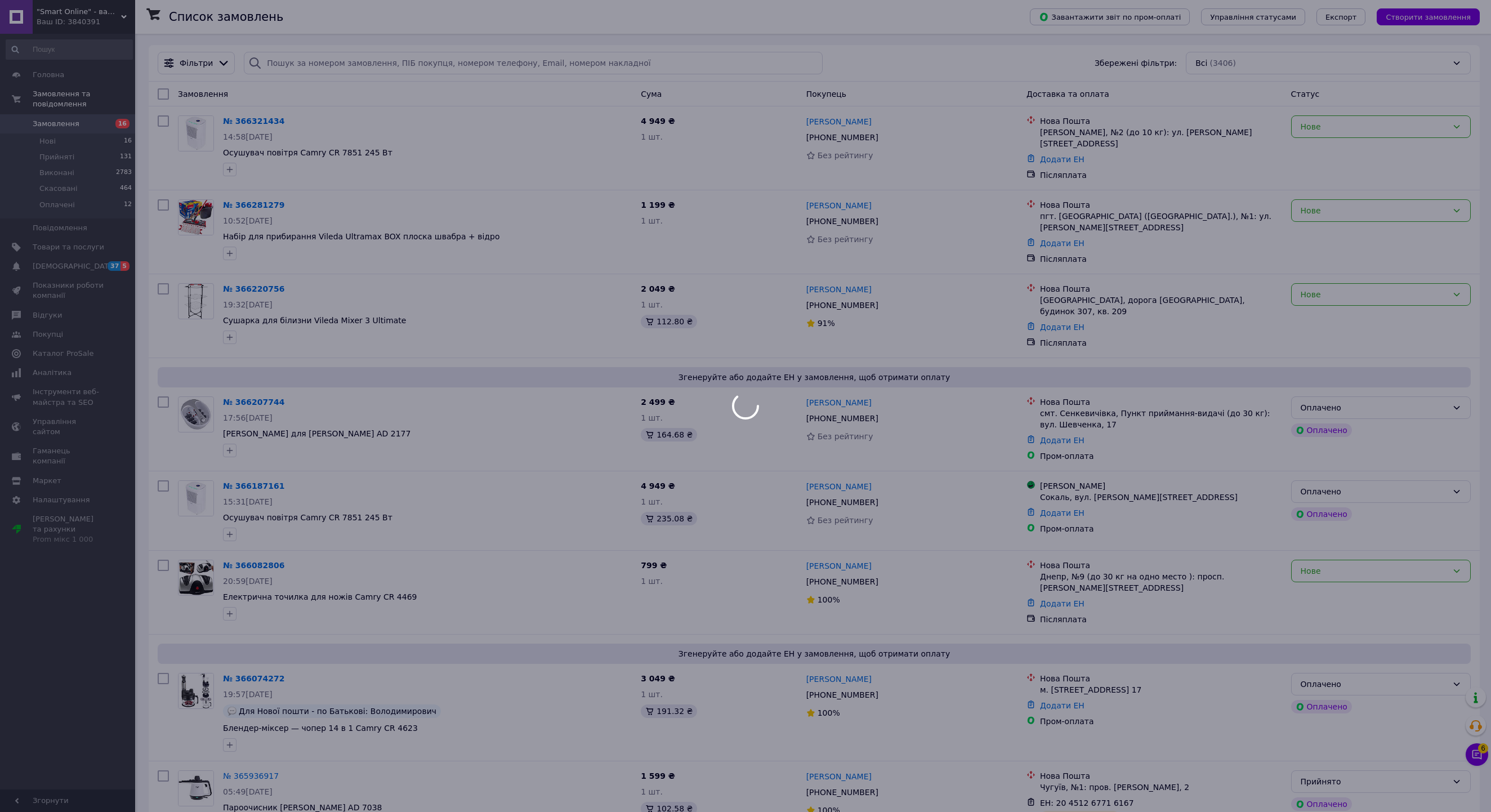
scroll to position [0, 0]
